Goal: Find specific page/section: Find specific page/section

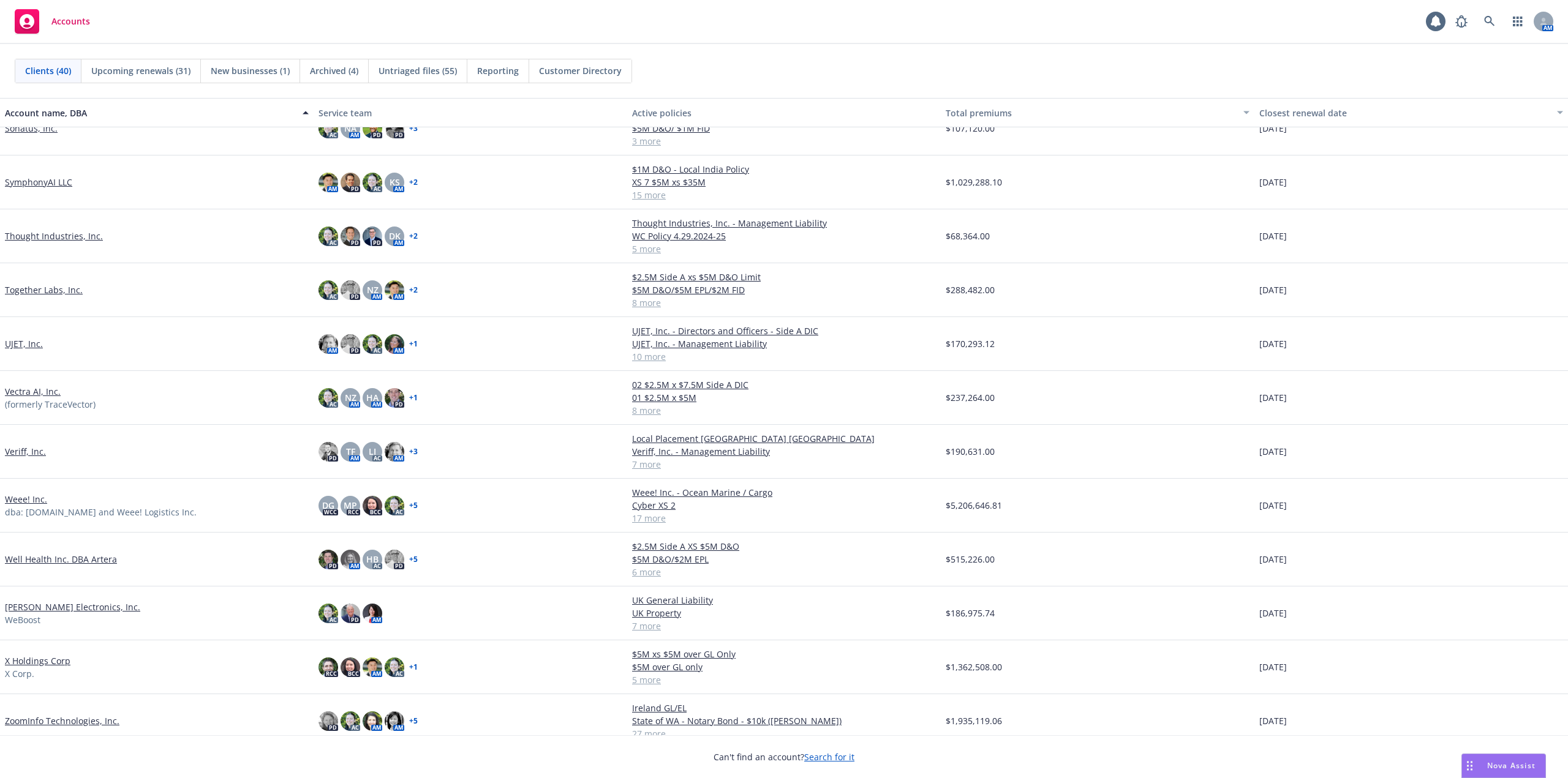
scroll to position [1413, 0]
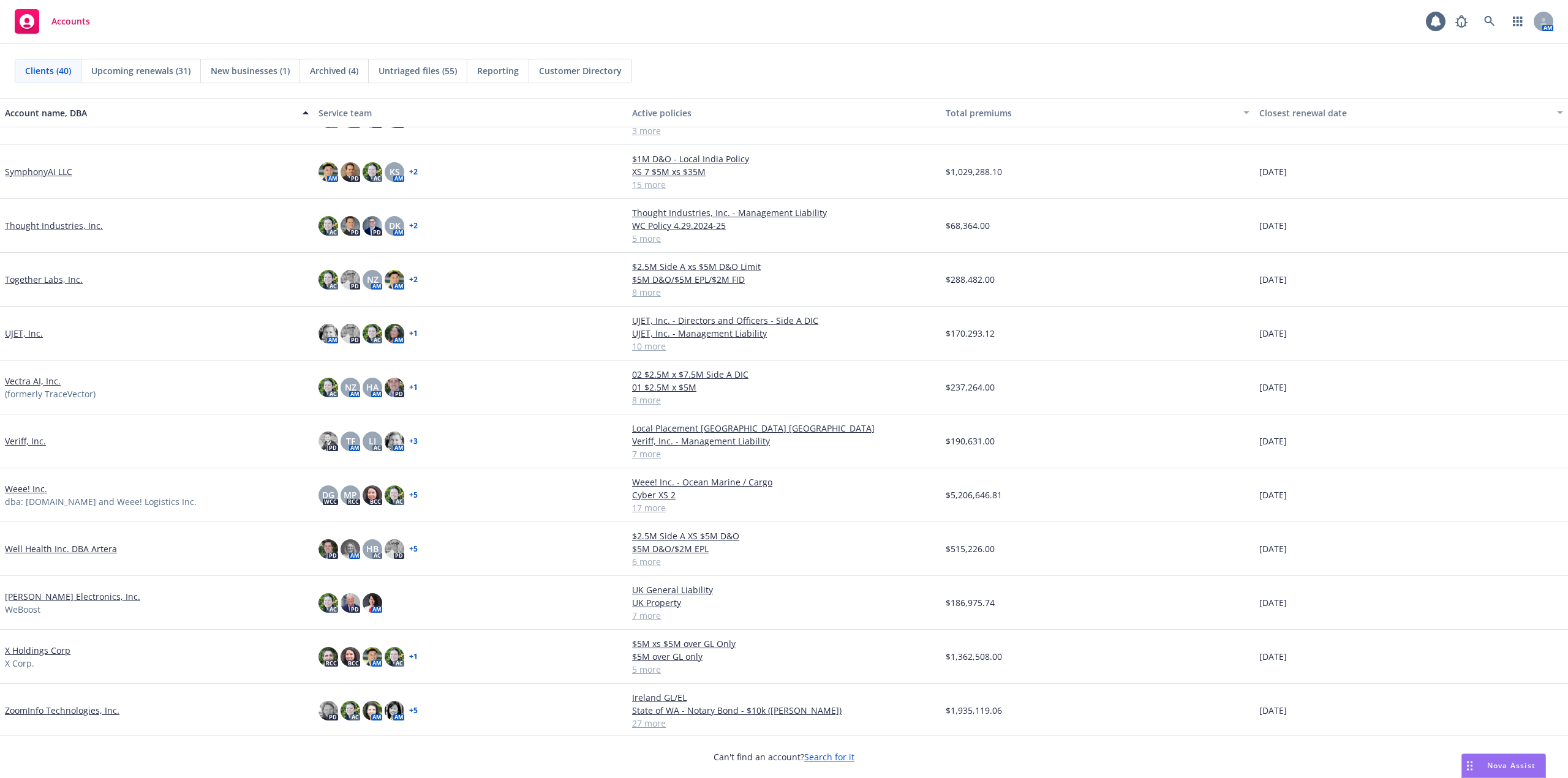
click at [25, 487] on link "Weee! Inc." at bounding box center [26, 488] width 43 height 13
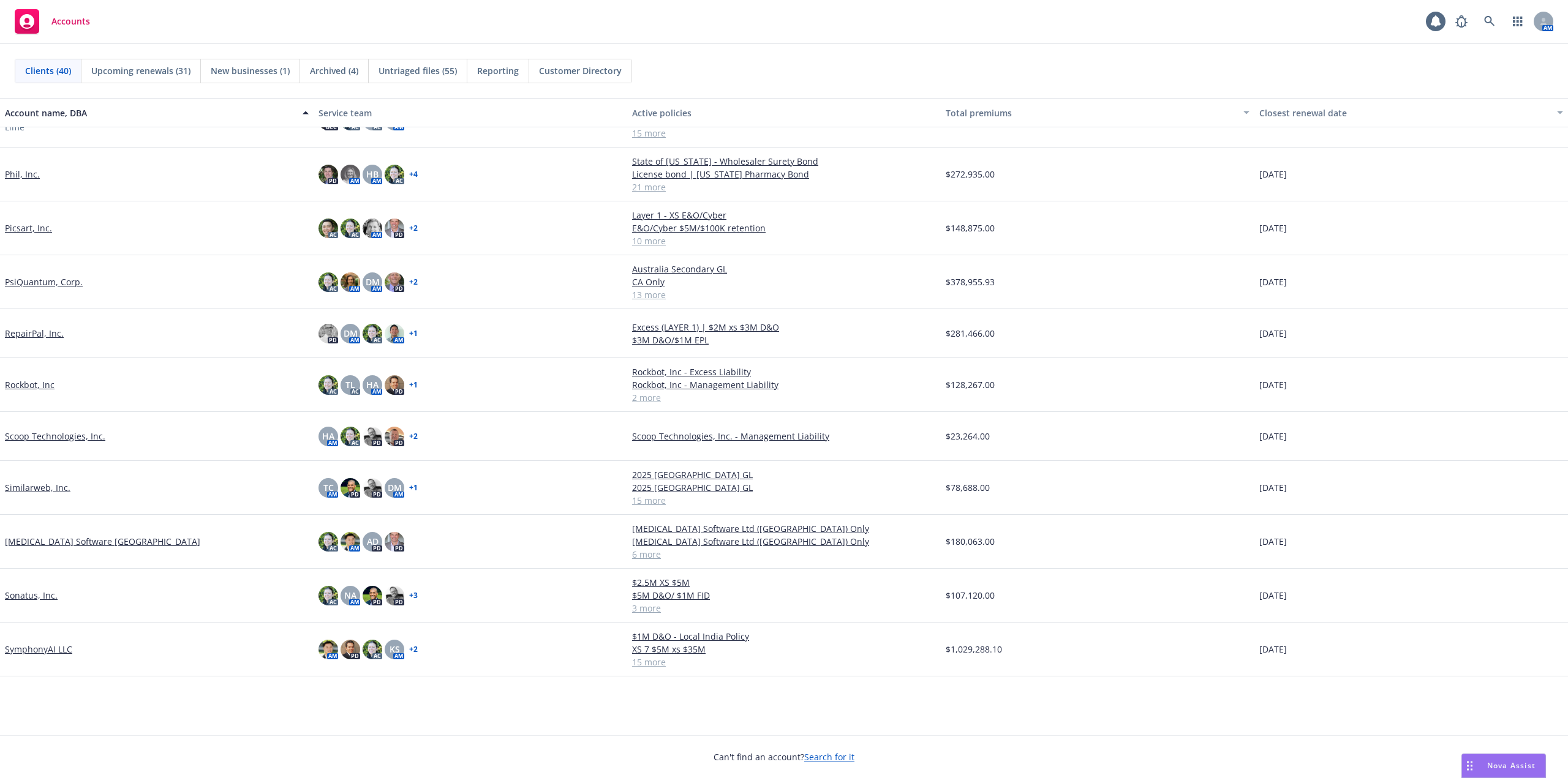
scroll to position [739, 0]
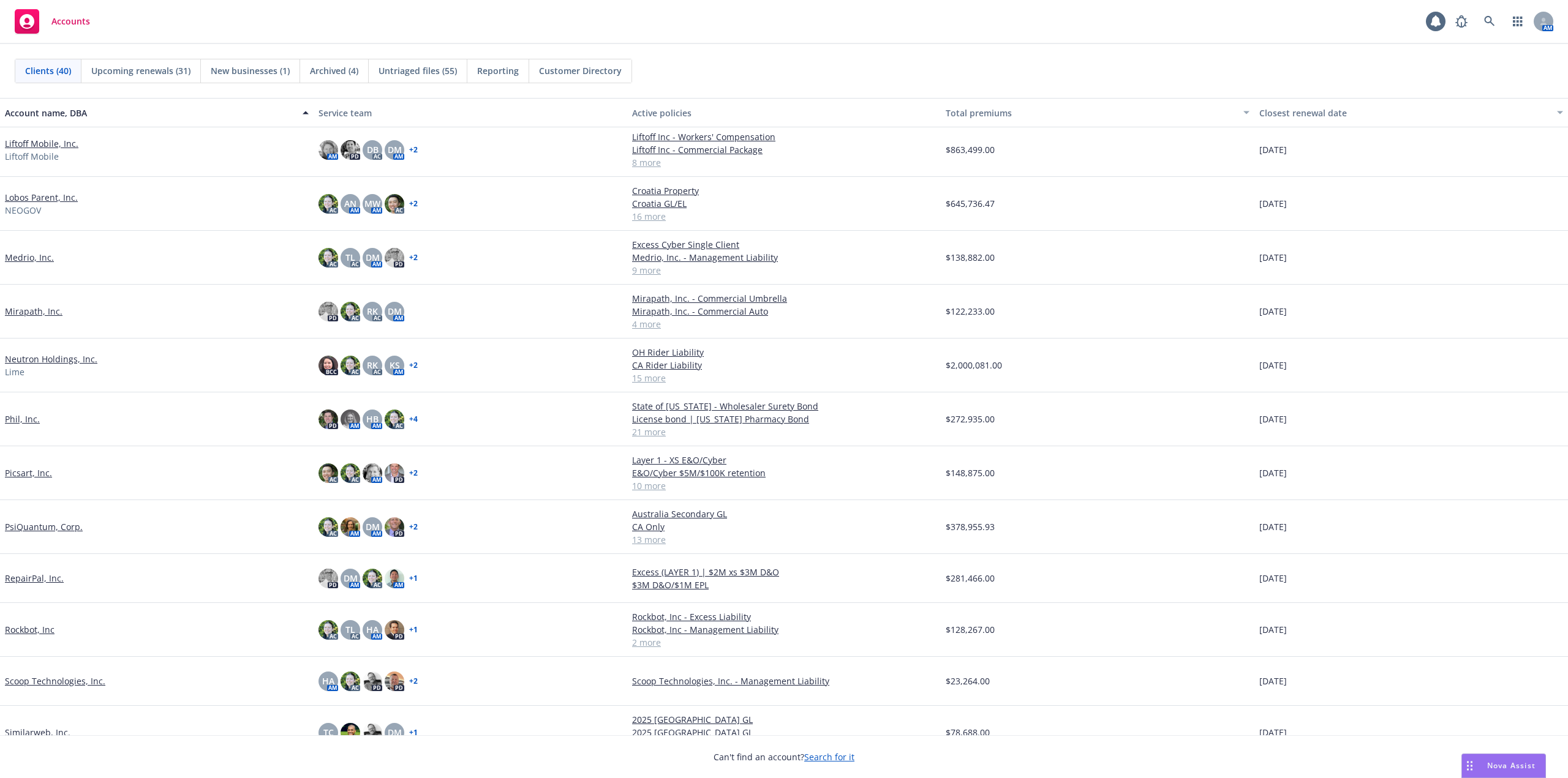
click at [35, 469] on link "Picsart, Inc." at bounding box center [29, 472] width 48 height 13
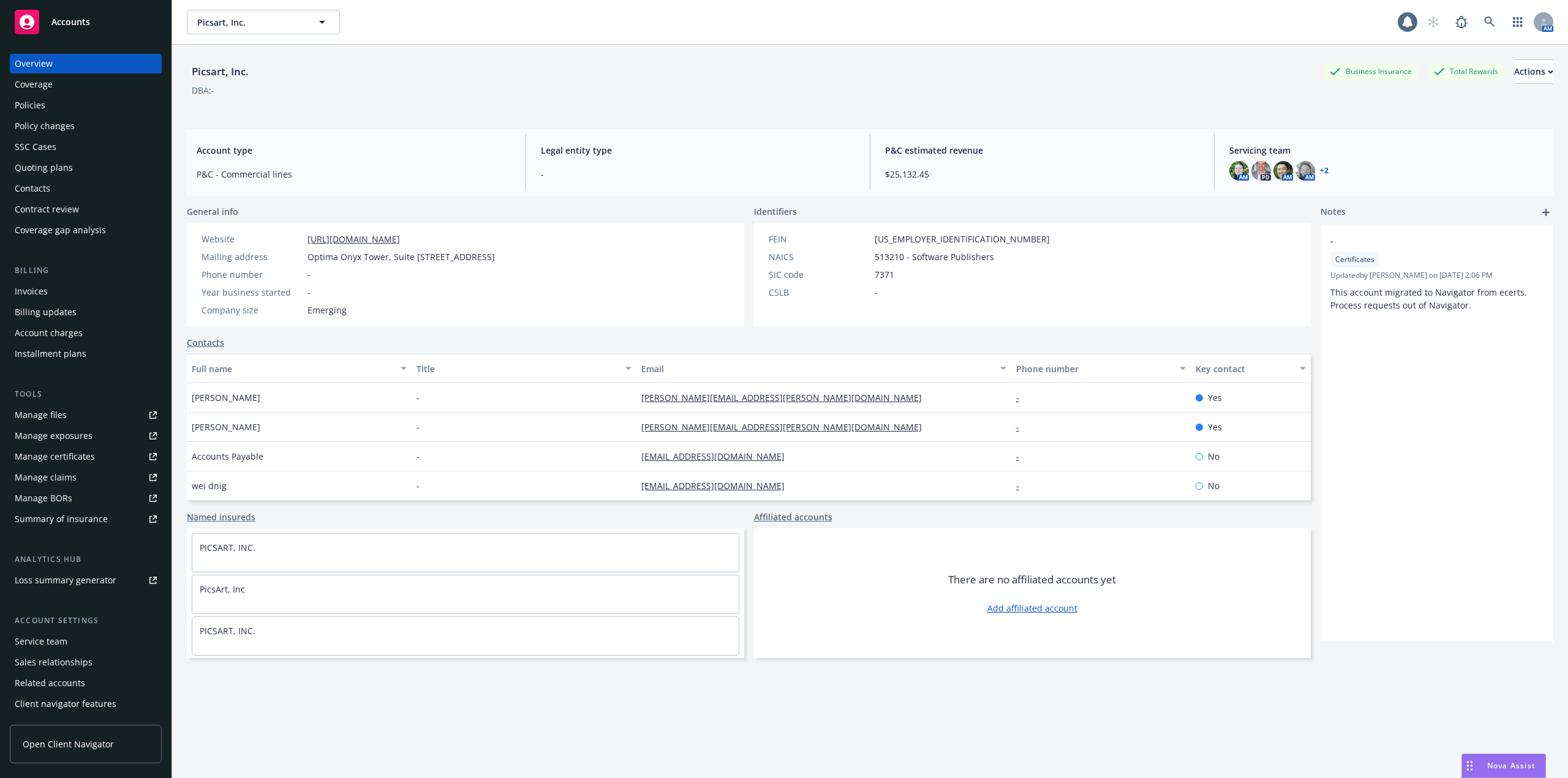
click at [58, 113] on div "Policies" at bounding box center [85, 105] width 142 height 20
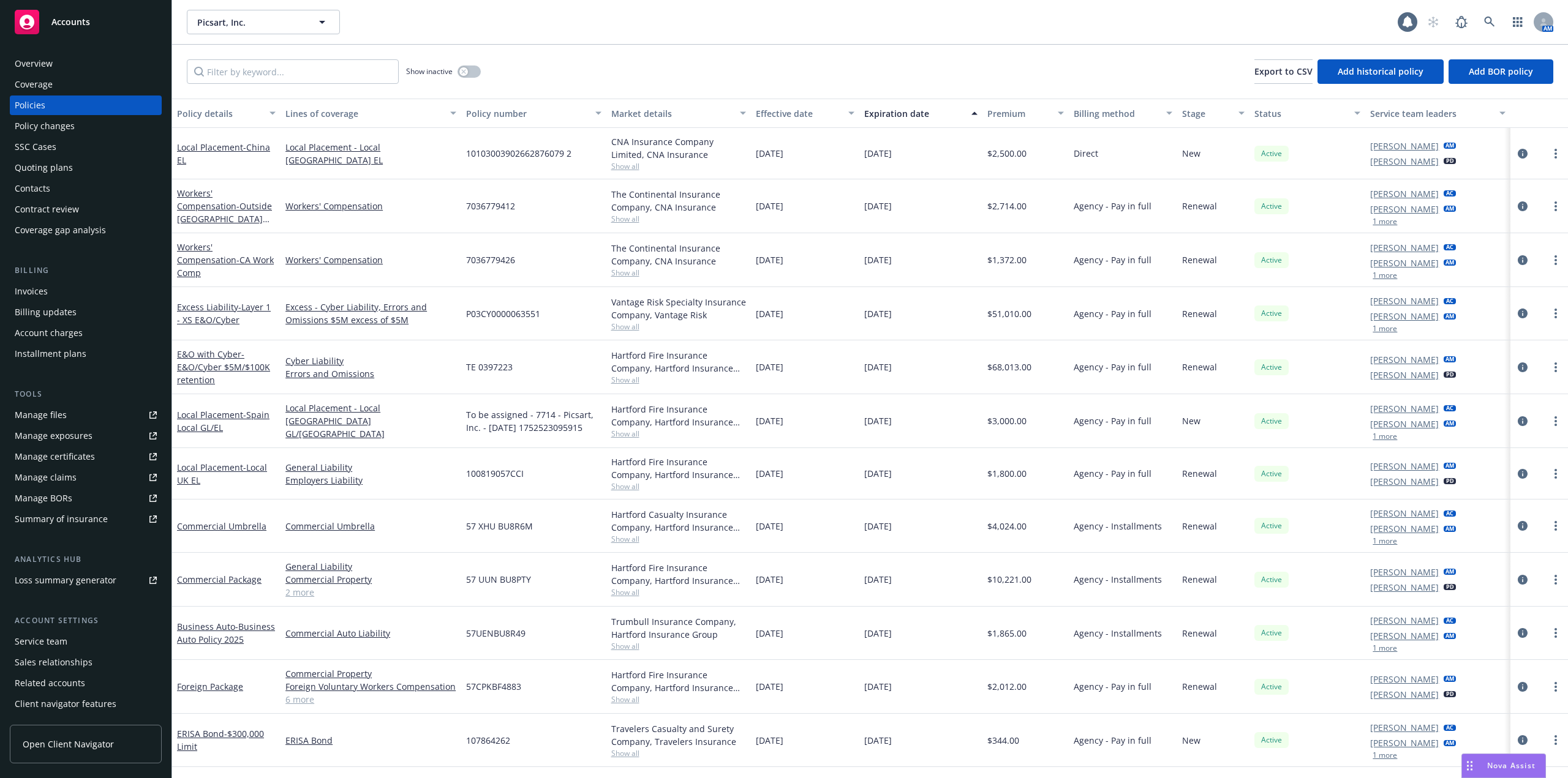
drag, startPoint x: 1029, startPoint y: 65, endPoint x: 1076, endPoint y: 80, distance: 49.3
click at [1029, 65] on div "Show inactive Export to CSV Add historical policy Add BOR policy" at bounding box center [869, 71] width 1396 height 54
click at [727, 64] on div "Show inactive Export to CSV Add historical policy Add BOR policy" at bounding box center [869, 71] width 1396 height 54
click at [104, 122] on div "Policy changes" at bounding box center [85, 126] width 142 height 20
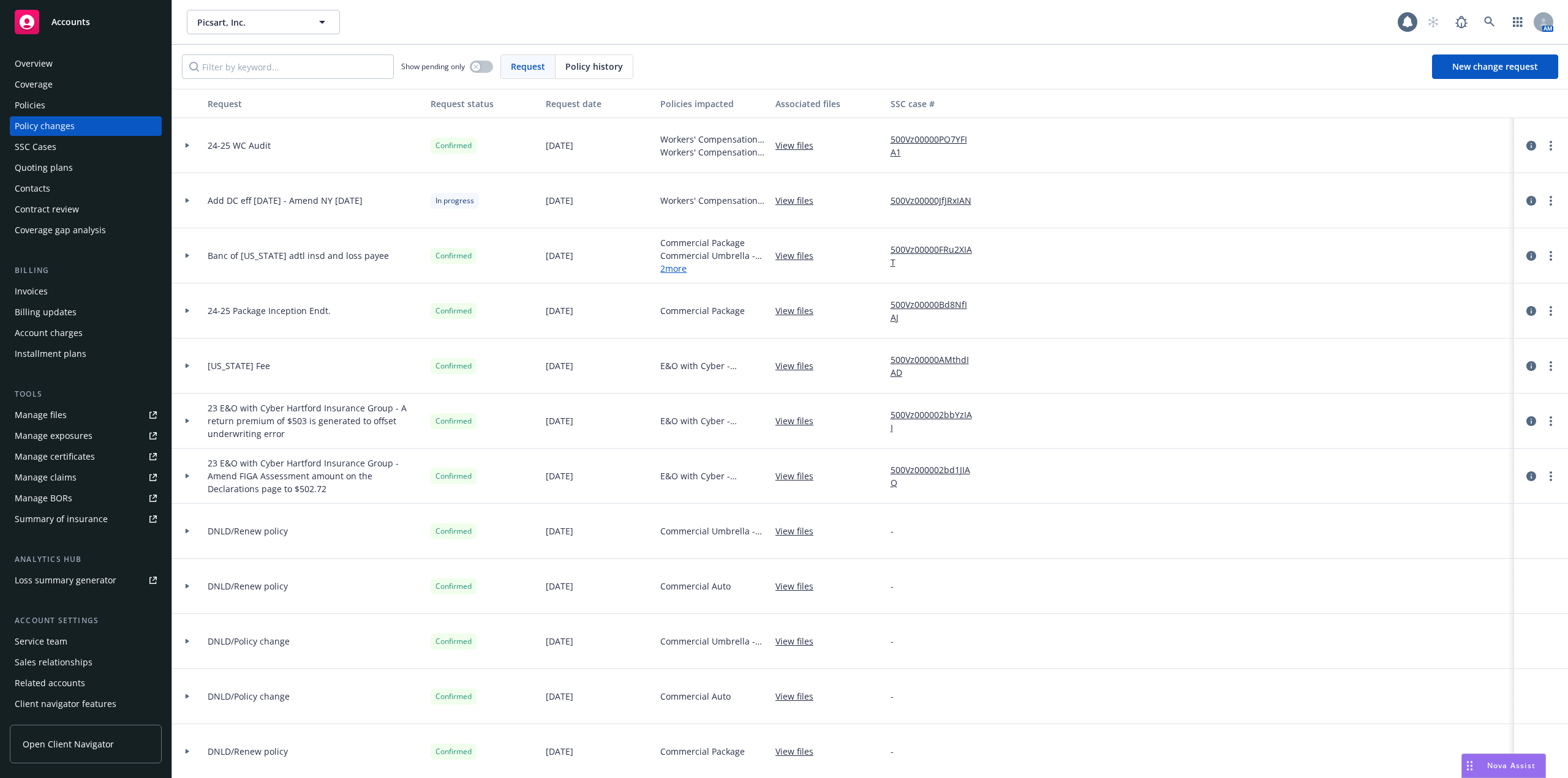
click at [51, 108] on div "Policies" at bounding box center [85, 105] width 142 height 20
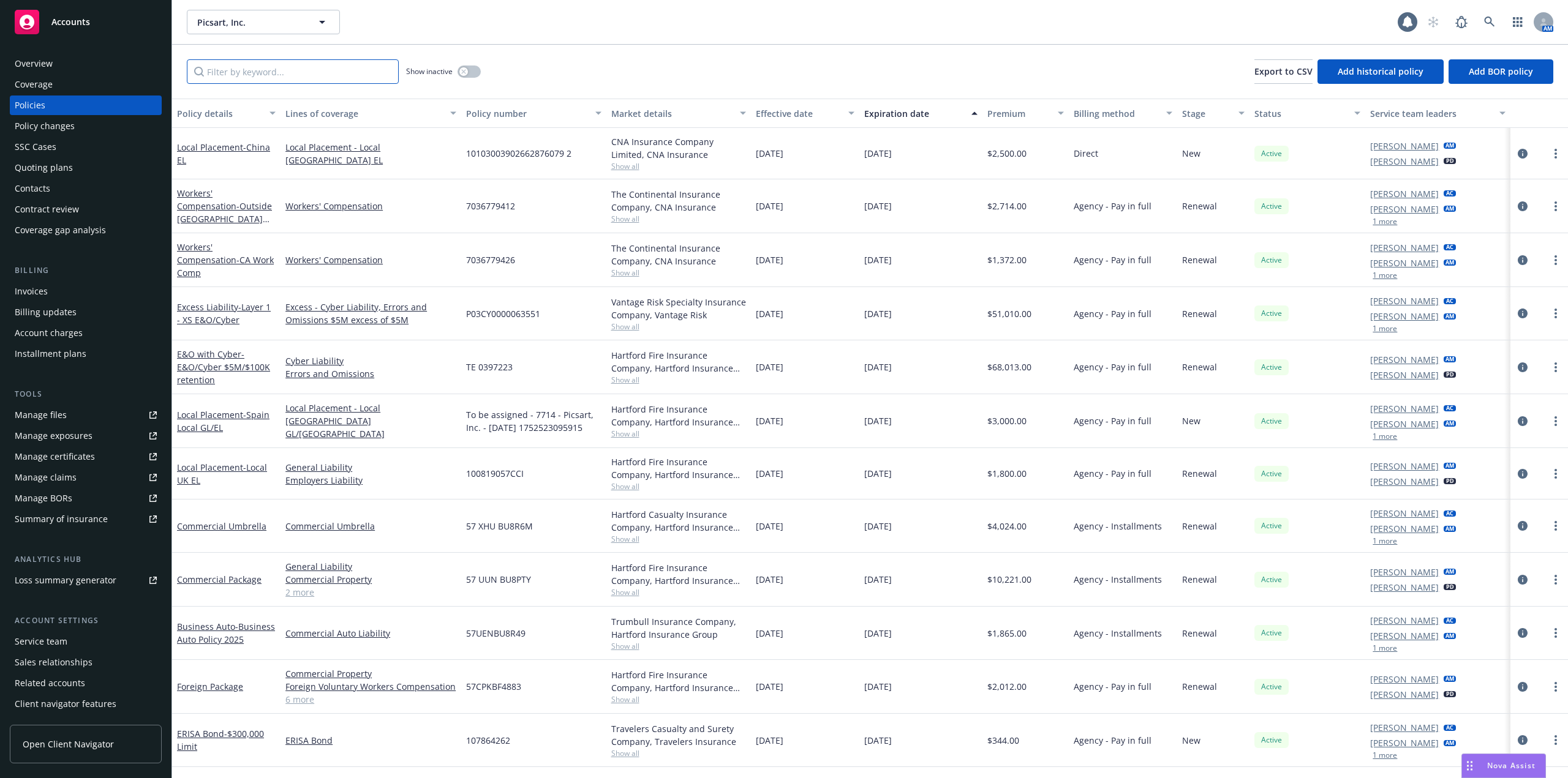
click at [254, 69] on input "Filter by keyword..." at bounding box center [293, 71] width 212 height 25
click at [474, 69] on button "button" at bounding box center [468, 71] width 23 height 12
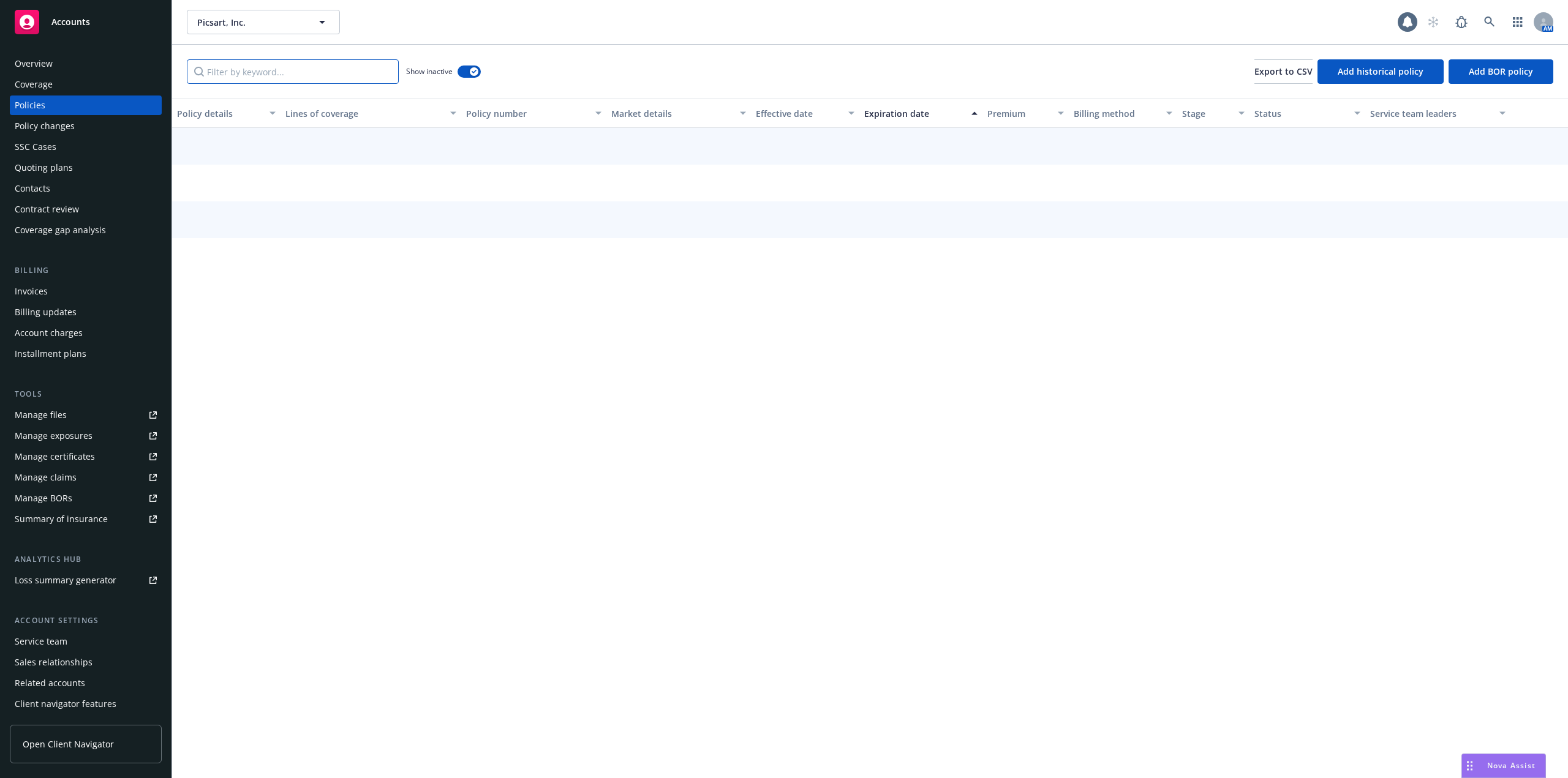
click at [291, 71] on input "Filter by keyword..." at bounding box center [293, 71] width 212 height 25
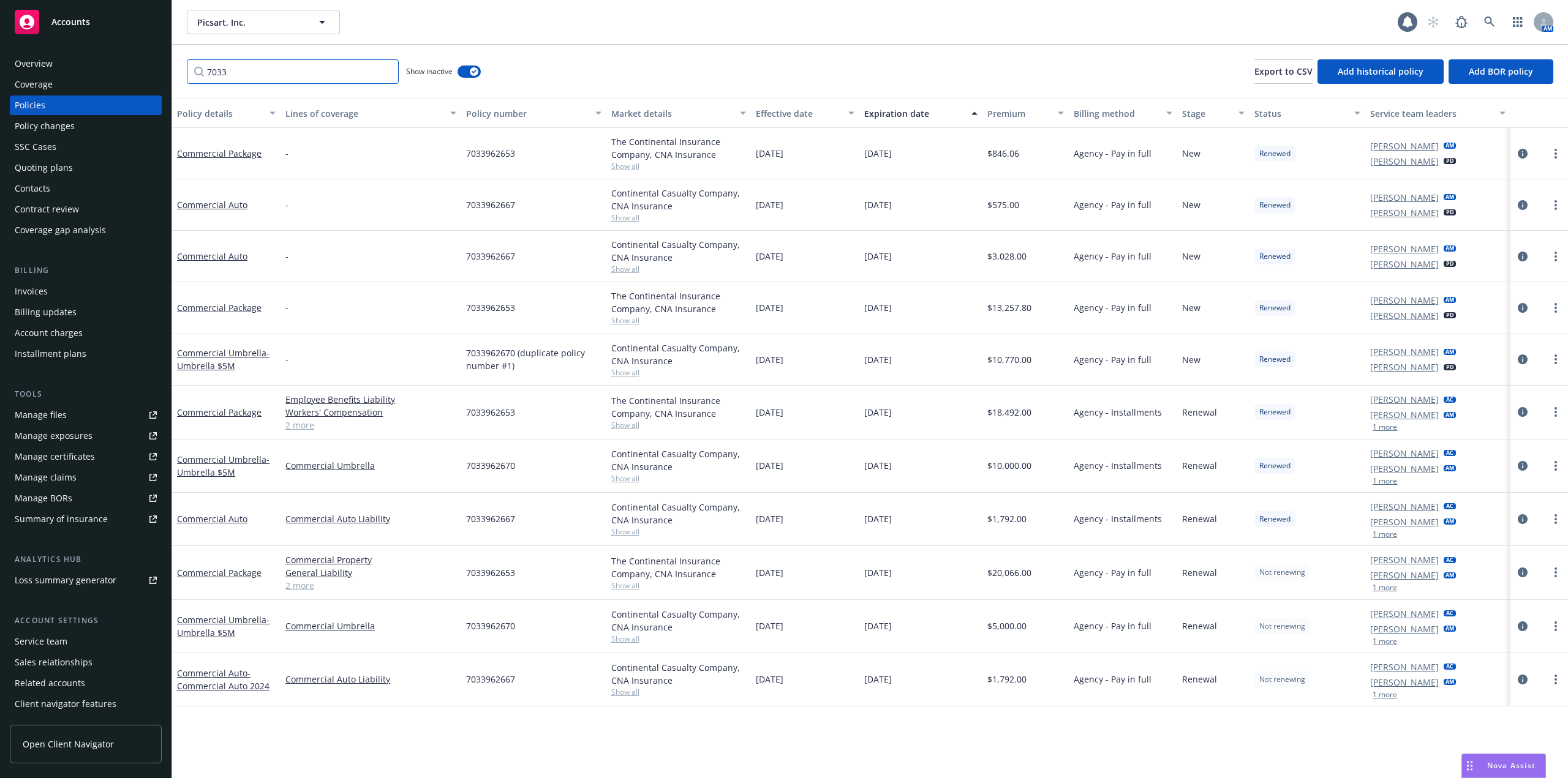
type input "7033"
click at [915, 110] on div "Expiration date" at bounding box center [914, 113] width 100 height 13
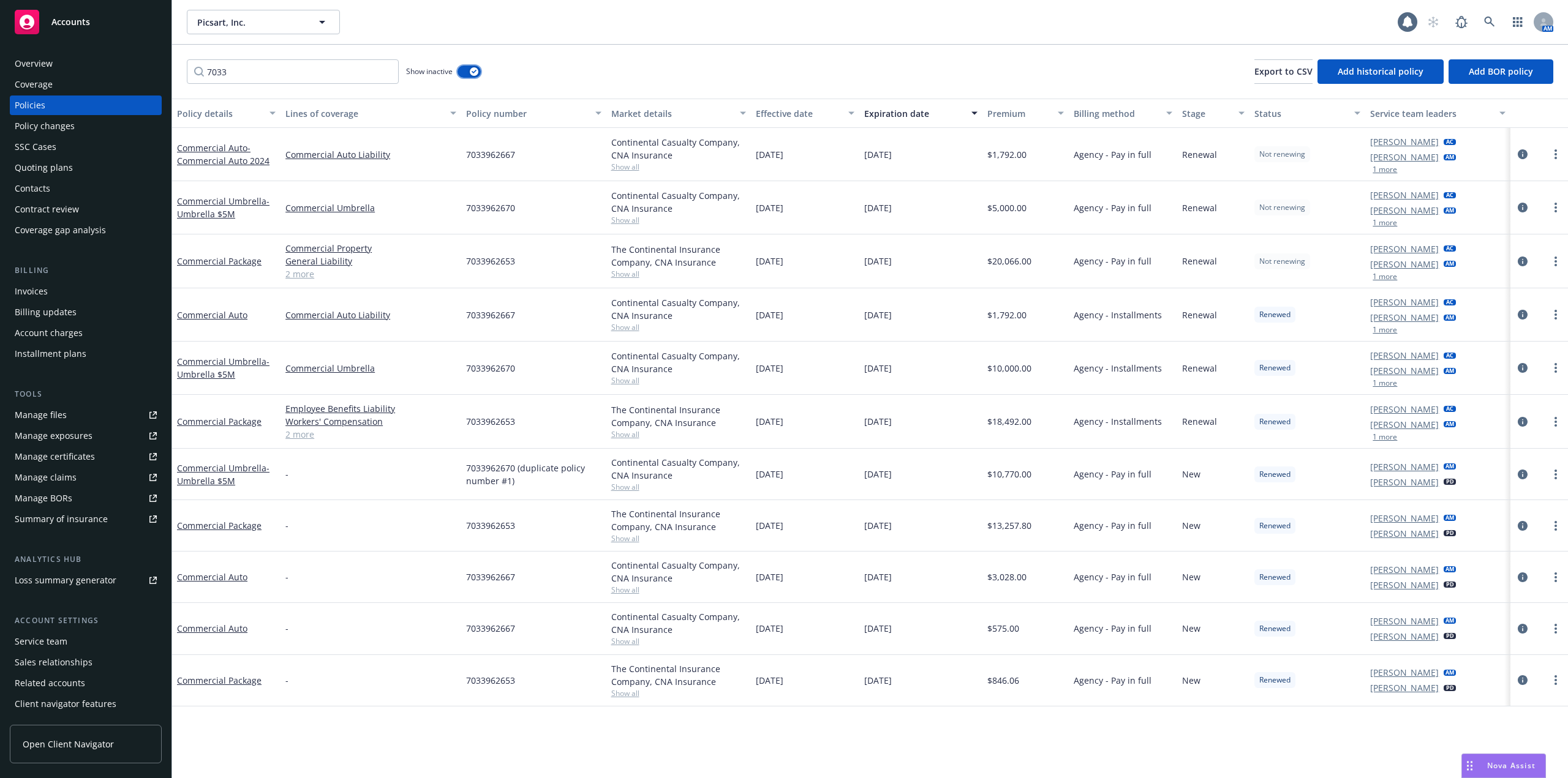
click at [475, 72] on icon "button" at bounding box center [473, 71] width 5 height 4
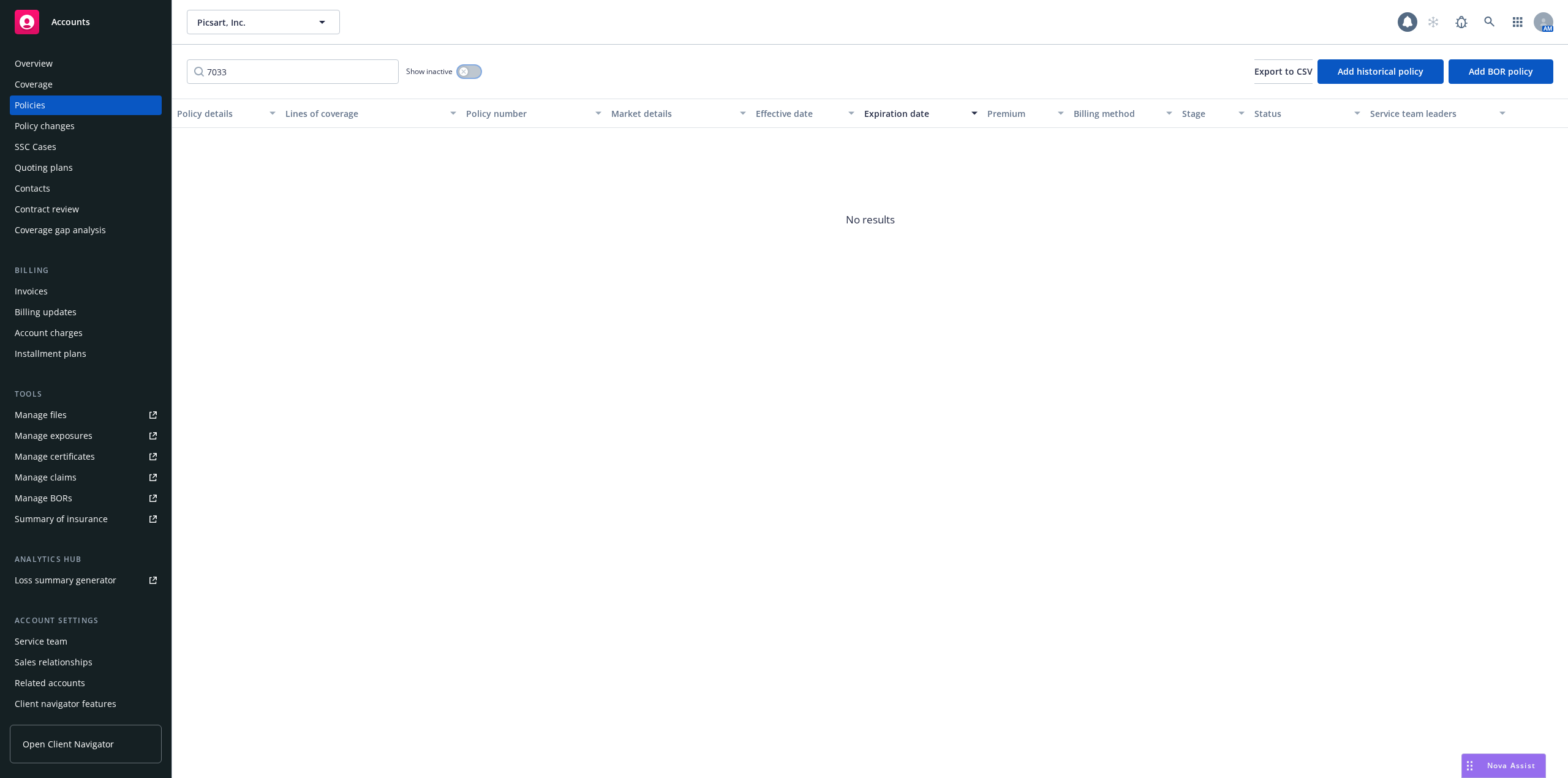
click at [468, 66] on button "button" at bounding box center [468, 71] width 23 height 12
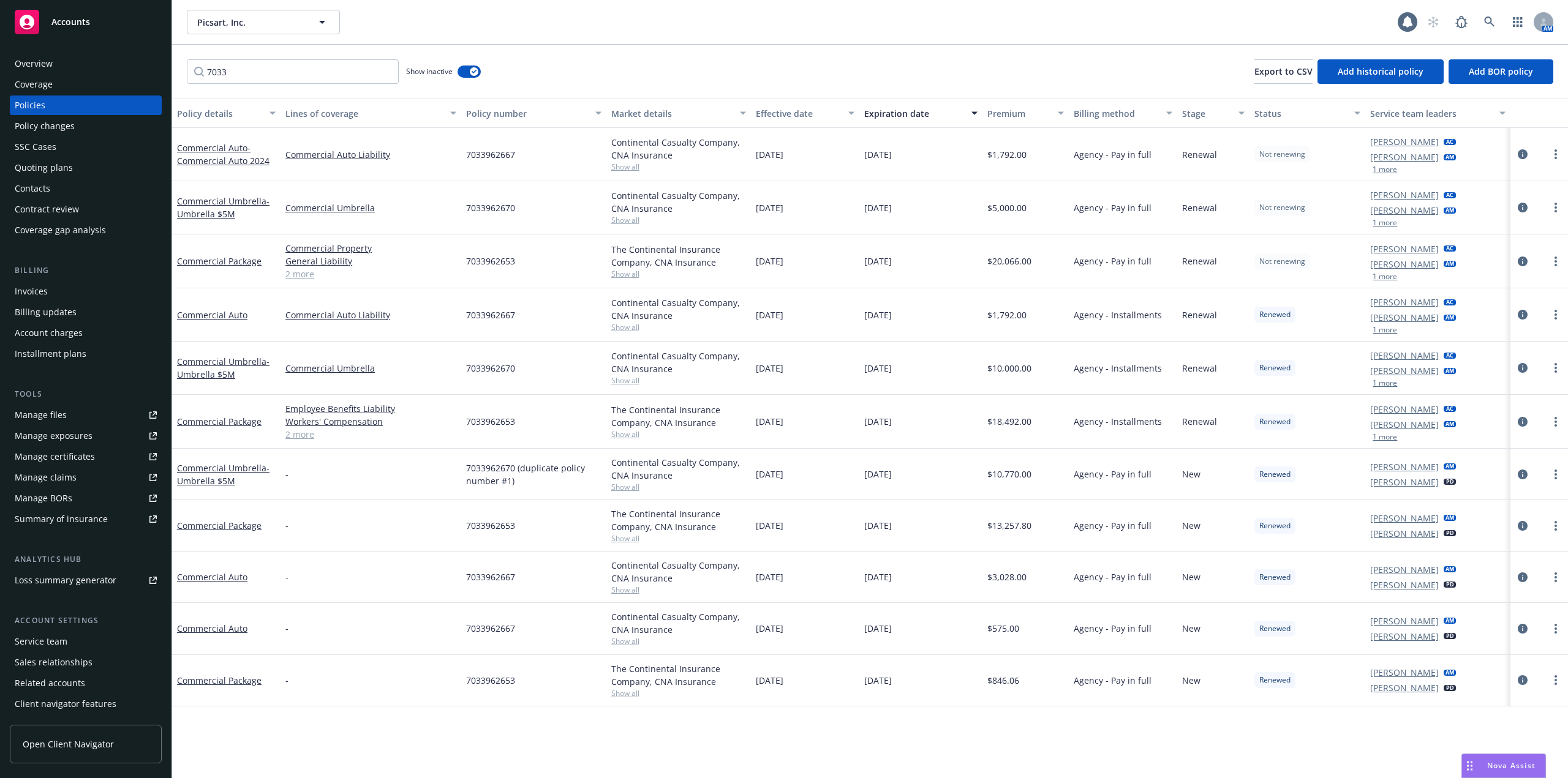
click at [970, 46] on div "7033 Show inactive Export to CSV Add historical policy Add BOR policy" at bounding box center [869, 71] width 1396 height 54
click at [955, 54] on div "7033 Show inactive Export to CSV Add historical policy Add BOR policy" at bounding box center [869, 71] width 1396 height 54
click at [948, 64] on div "7033 Show inactive Export to CSV Add historical policy Add BOR policy" at bounding box center [869, 71] width 1396 height 54
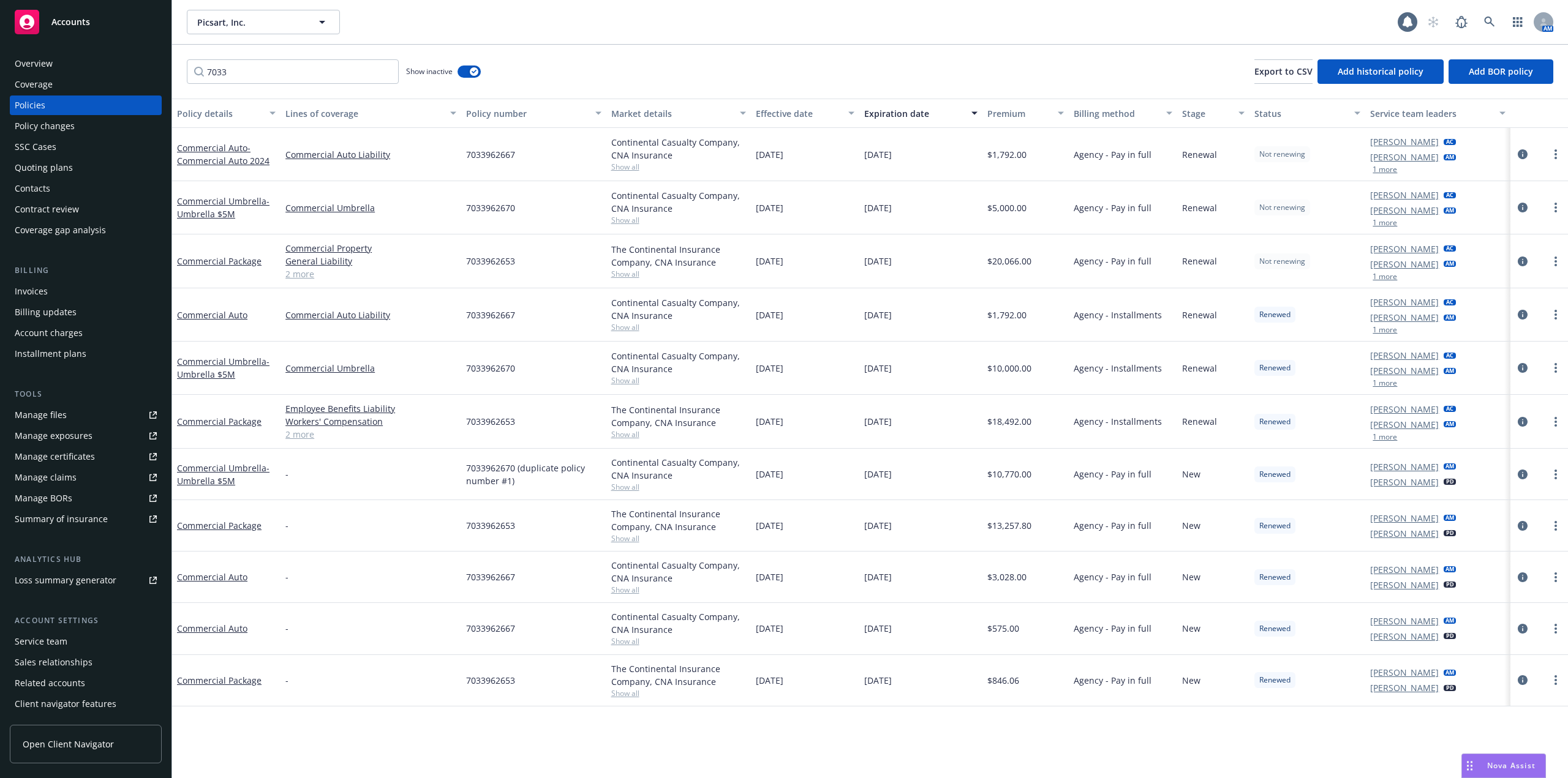
click at [827, 49] on div "7033 Show inactive Export to CSV Add historical policy Add BOR policy" at bounding box center [869, 71] width 1396 height 54
drag, startPoint x: 57, startPoint y: 105, endPoint x: 101, endPoint y: 103, distance: 44.0
click at [57, 105] on div "Policies" at bounding box center [85, 105] width 142 height 20
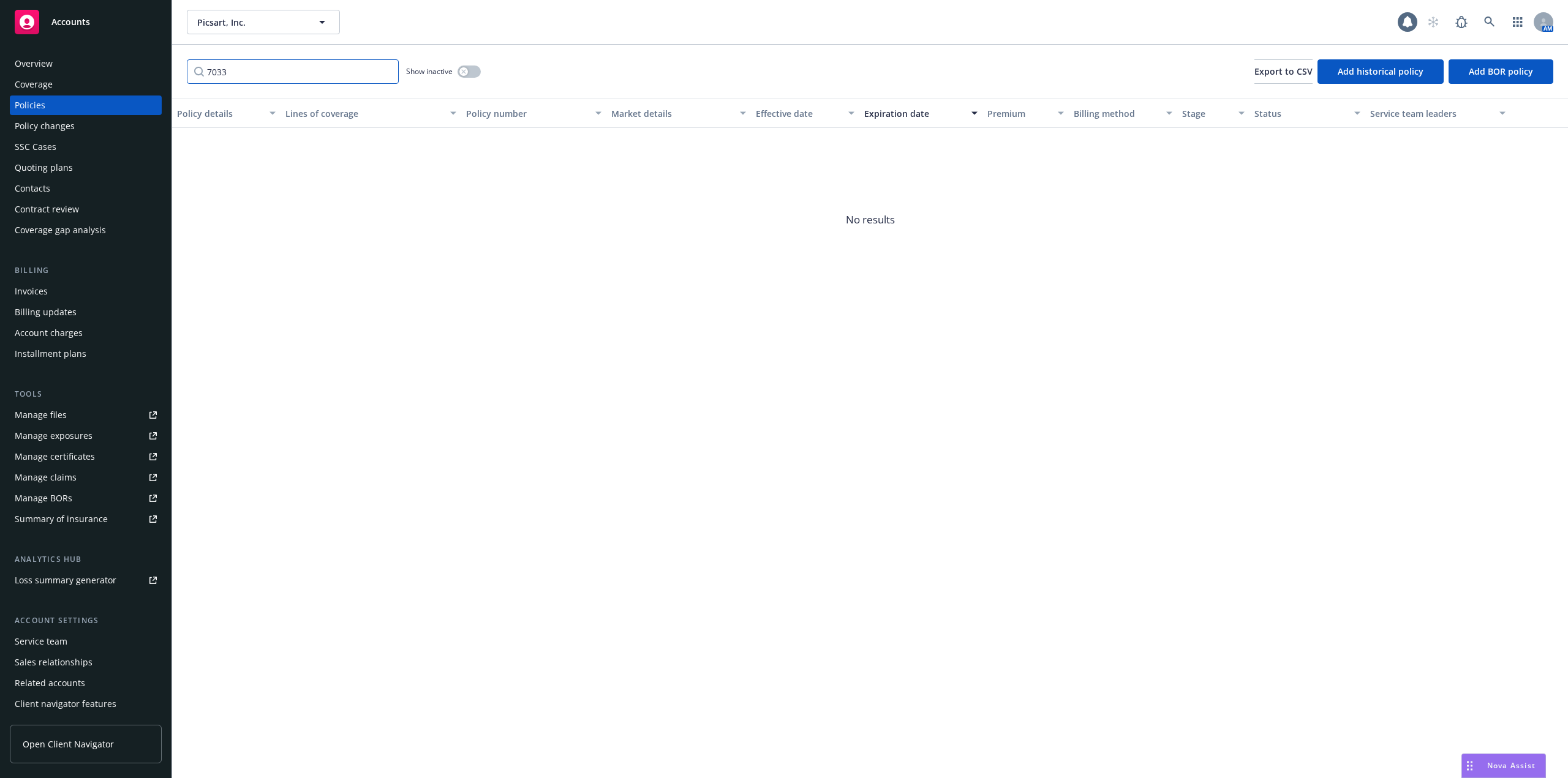
drag, startPoint x: 314, startPoint y: 79, endPoint x: 368, endPoint y: 72, distance: 54.5
click at [368, 72] on input "7033" at bounding box center [293, 71] width 212 height 25
click at [389, 72] on input "7033" at bounding box center [293, 71] width 212 height 25
click at [386, 72] on input "7033" at bounding box center [293, 71] width 212 height 25
